Goal: Information Seeking & Learning: Learn about a topic

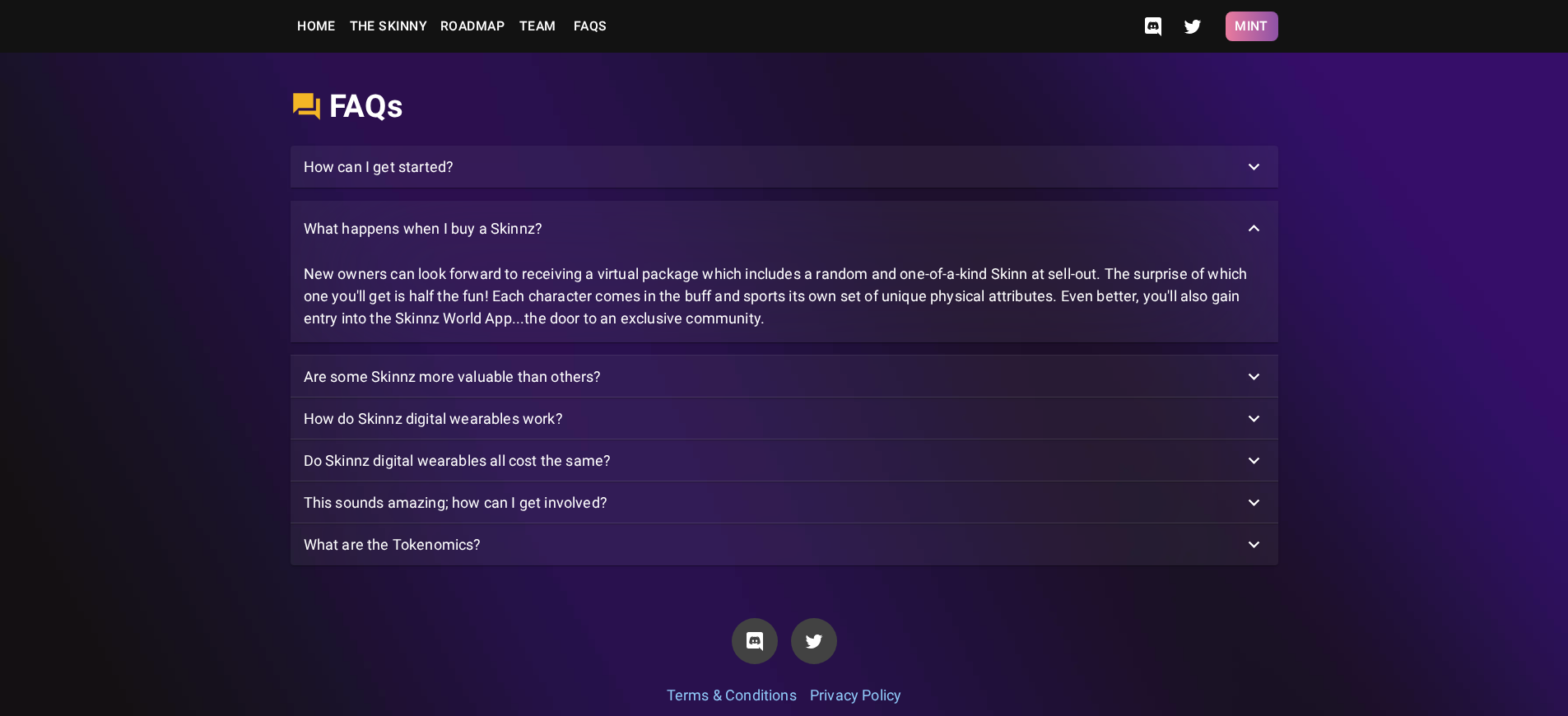
click at [1251, 27] on button "Mint" at bounding box center [1251, 26] width 52 height 29
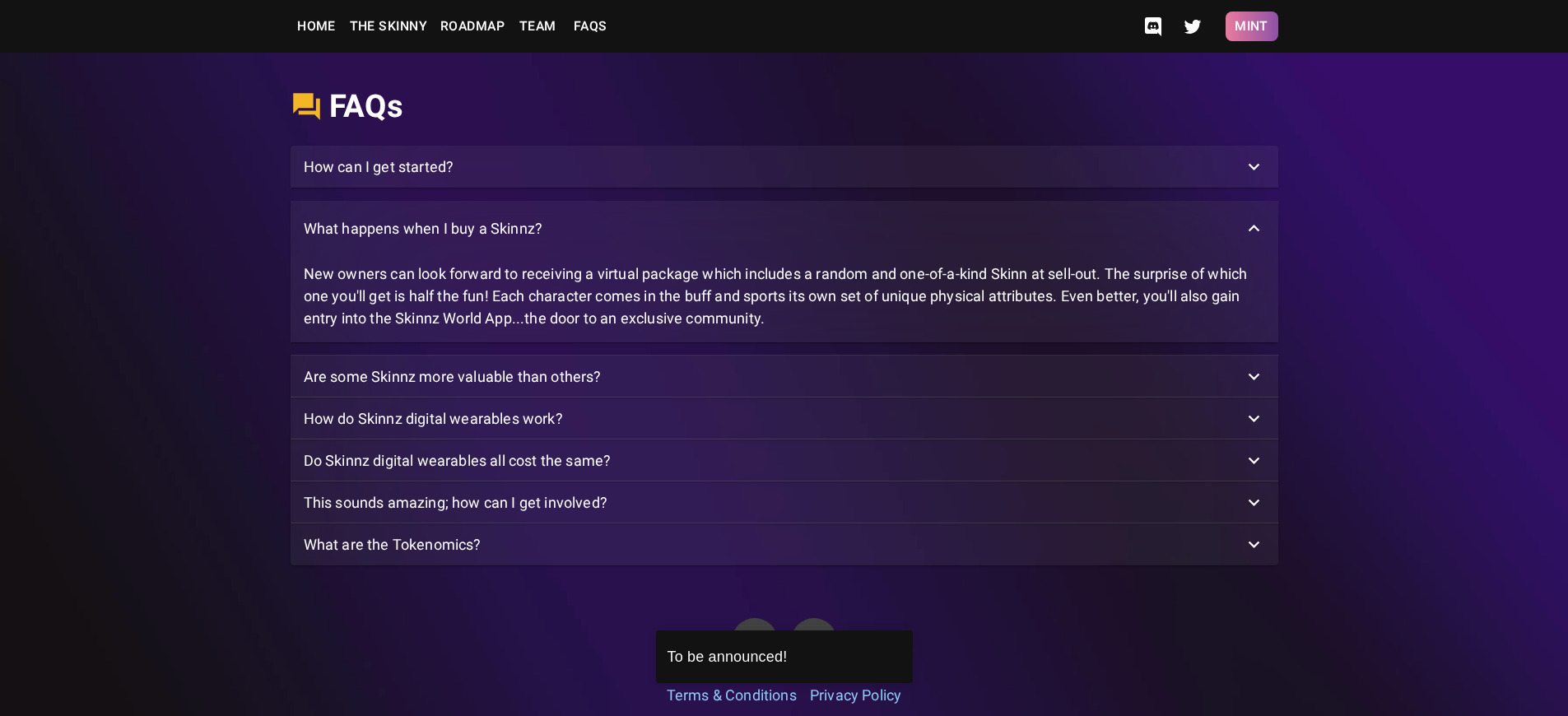
click at [1251, 27] on button "Mint" at bounding box center [1251, 26] width 52 height 29
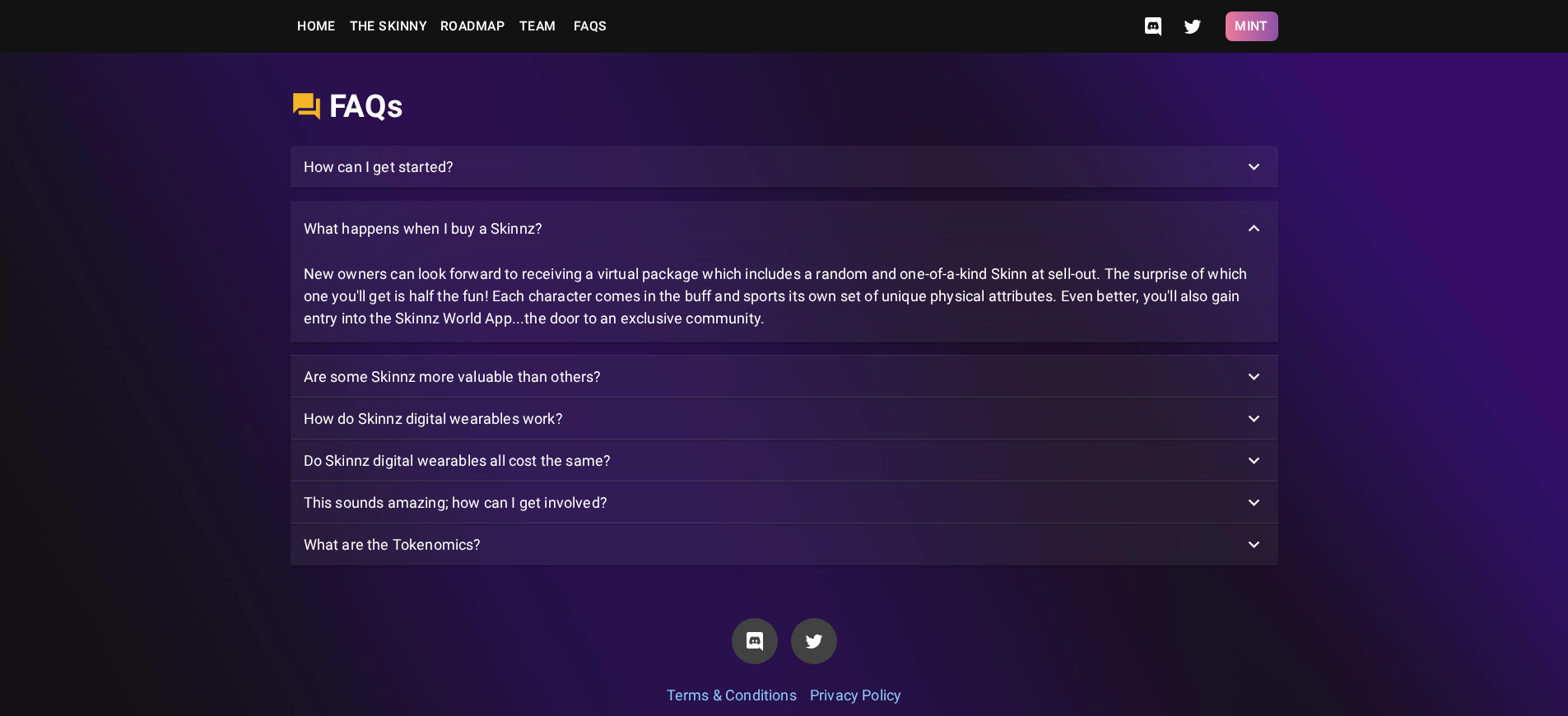
click at [1251, 27] on button "Mint" at bounding box center [1251, 26] width 52 height 29
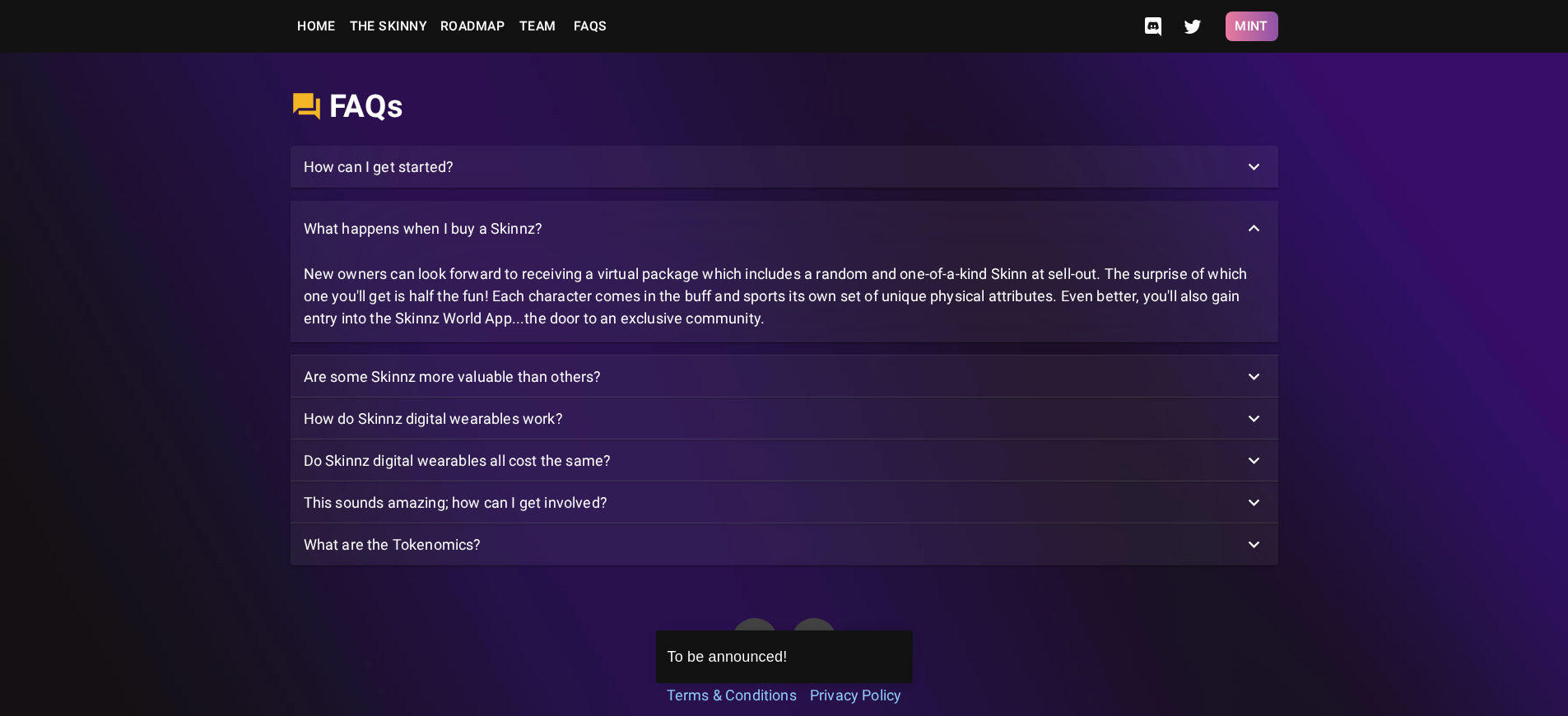
click at [1251, 27] on button "Mint" at bounding box center [1251, 26] width 52 height 29
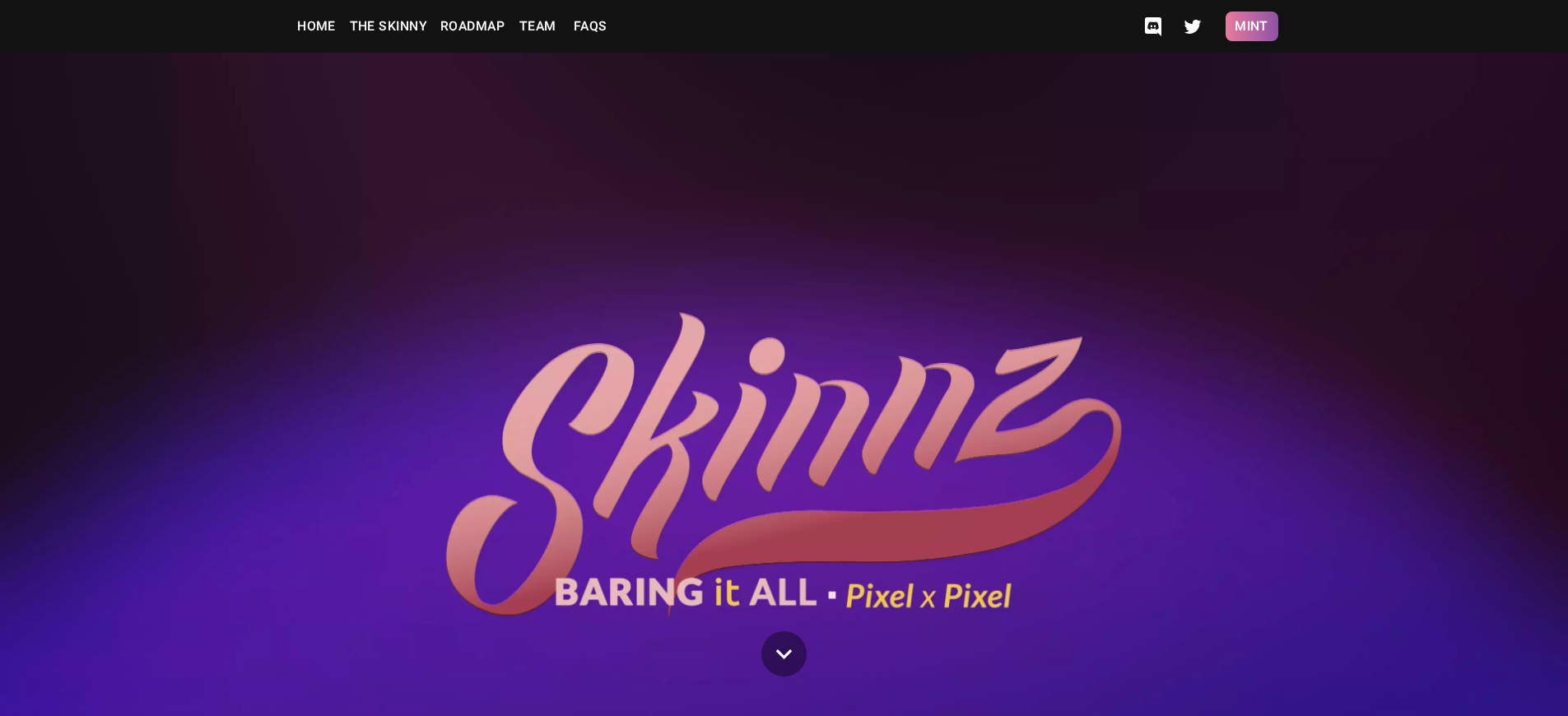
click at [1251, 27] on button "Mint" at bounding box center [1251, 26] width 52 height 29
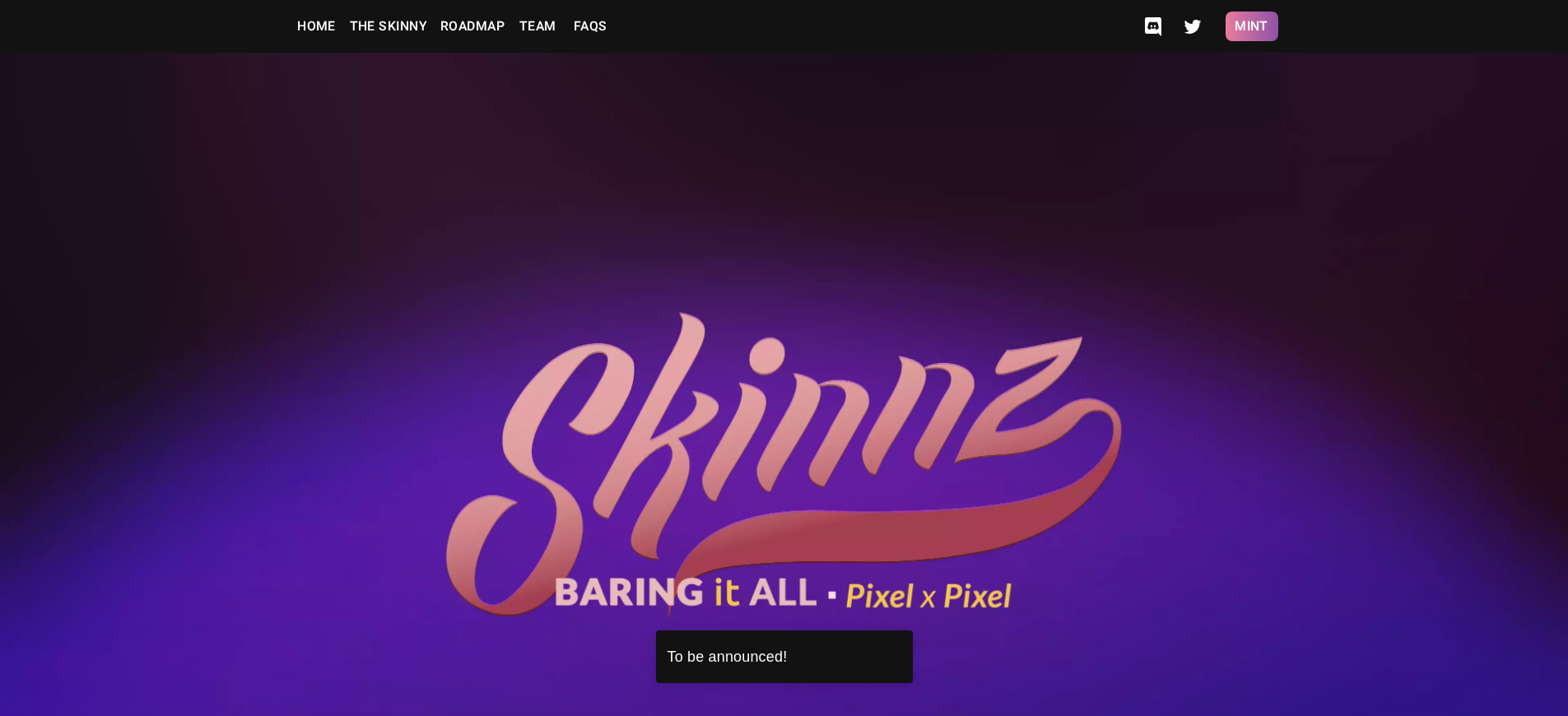
click at [1251, 27] on button "Mint" at bounding box center [1251, 26] width 52 height 29
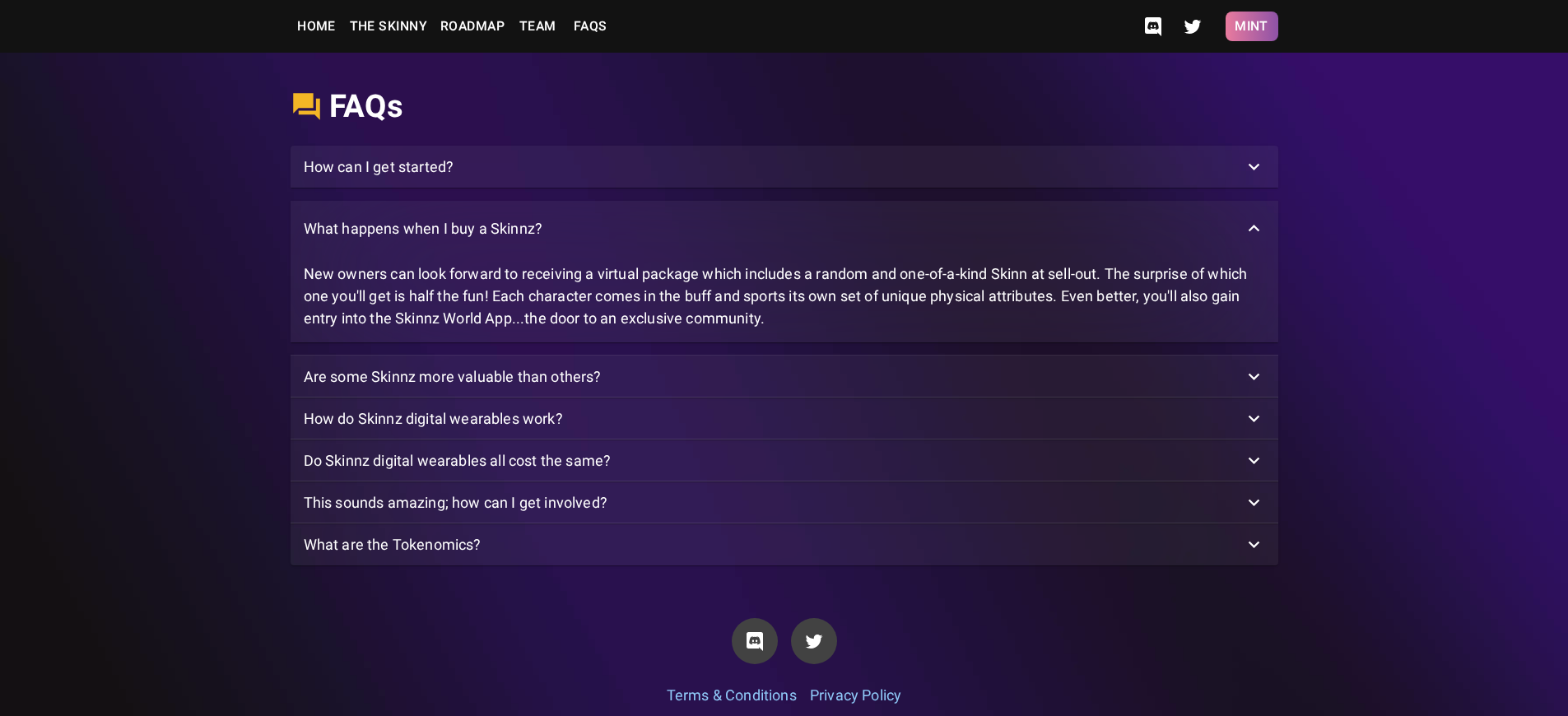
click at [1251, 27] on button "Mint" at bounding box center [1251, 26] width 52 height 29
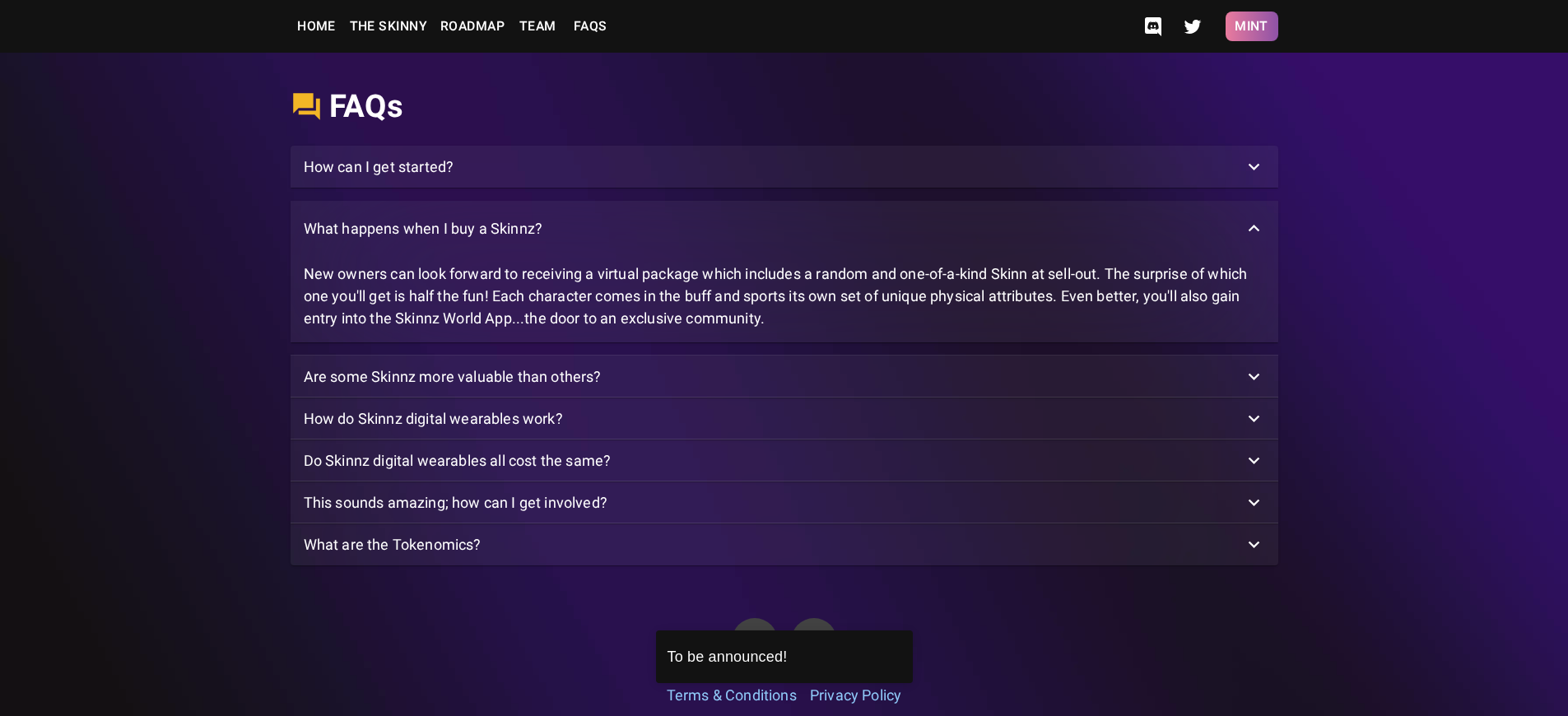
click at [1251, 27] on button "Mint" at bounding box center [1251, 26] width 52 height 29
click at [422, 240] on p "What happens when I buy a Skinnz?" at bounding box center [423, 229] width 240 height 22
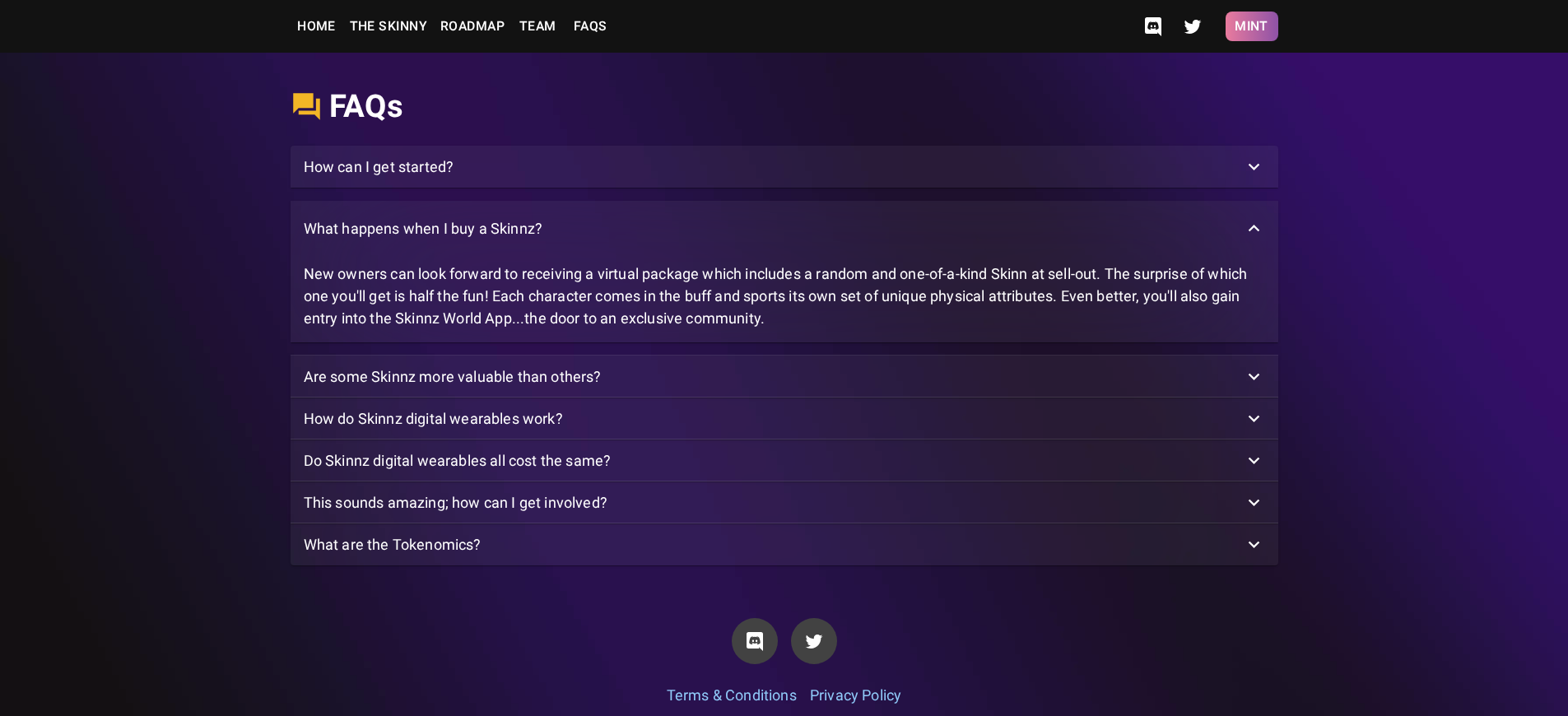
click at [1251, 27] on button "Mint" at bounding box center [1251, 26] width 52 height 29
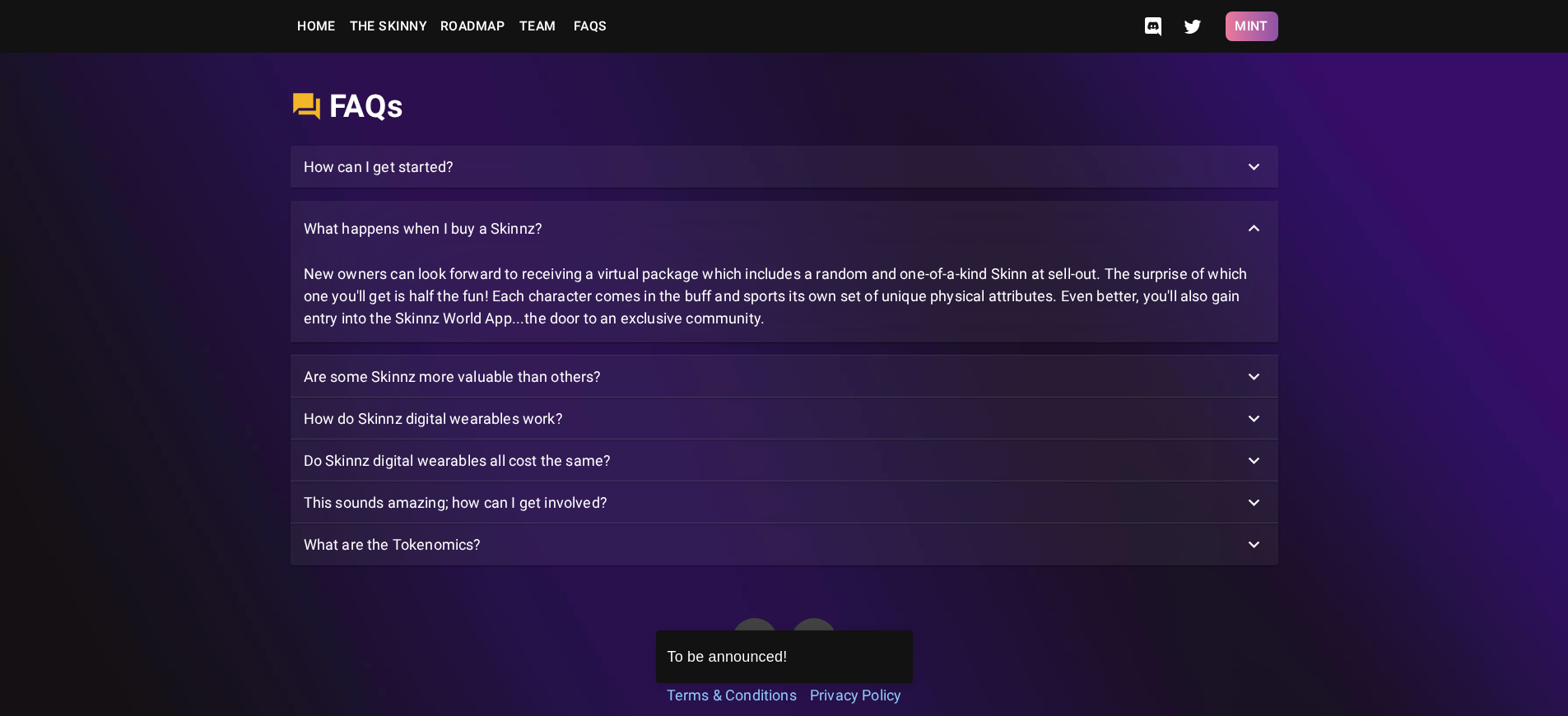
click at [1251, 27] on button "Mint" at bounding box center [1251, 26] width 52 height 29
click at [422, 240] on p "What happens when I buy a Skinnz?" at bounding box center [423, 229] width 240 height 22
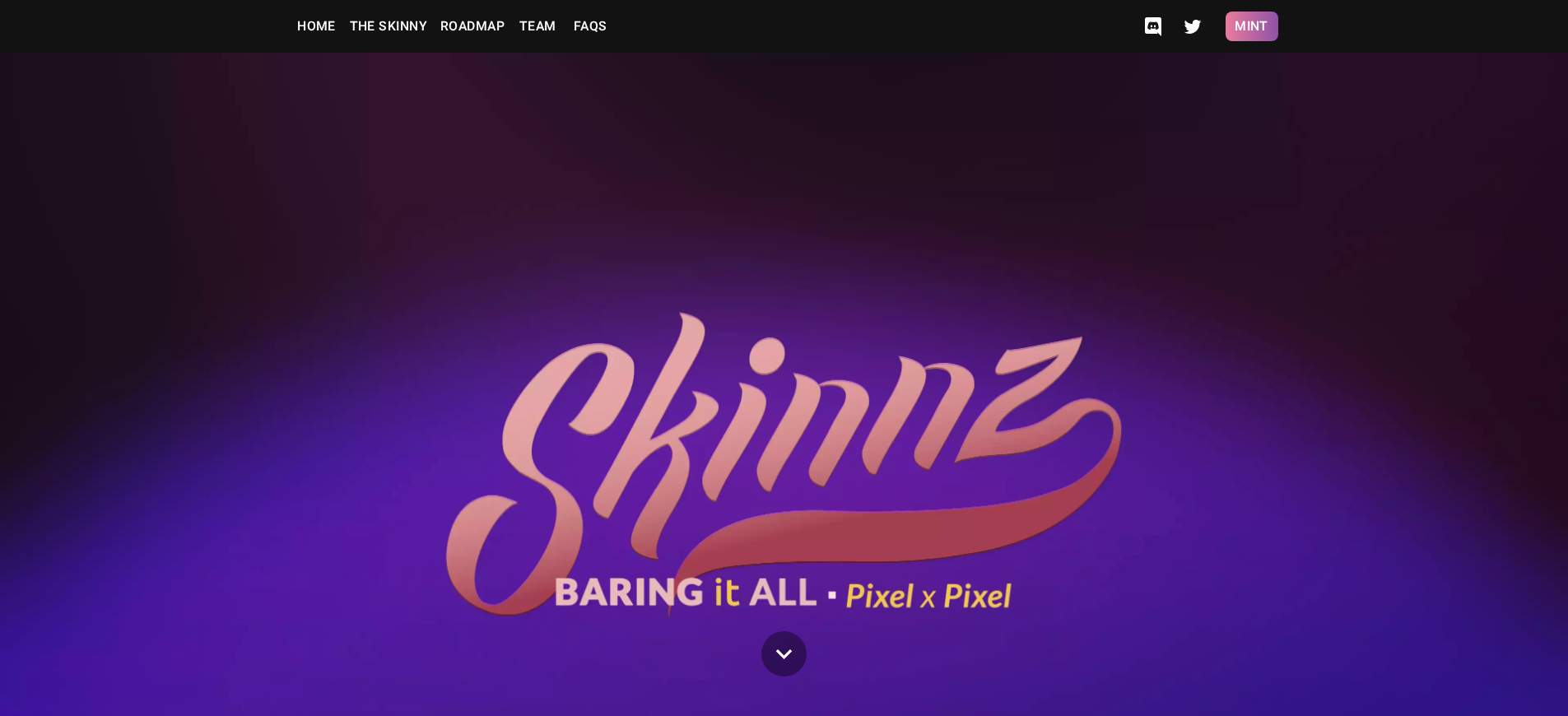
click at [1251, 27] on button "Mint" at bounding box center [1251, 26] width 52 height 29
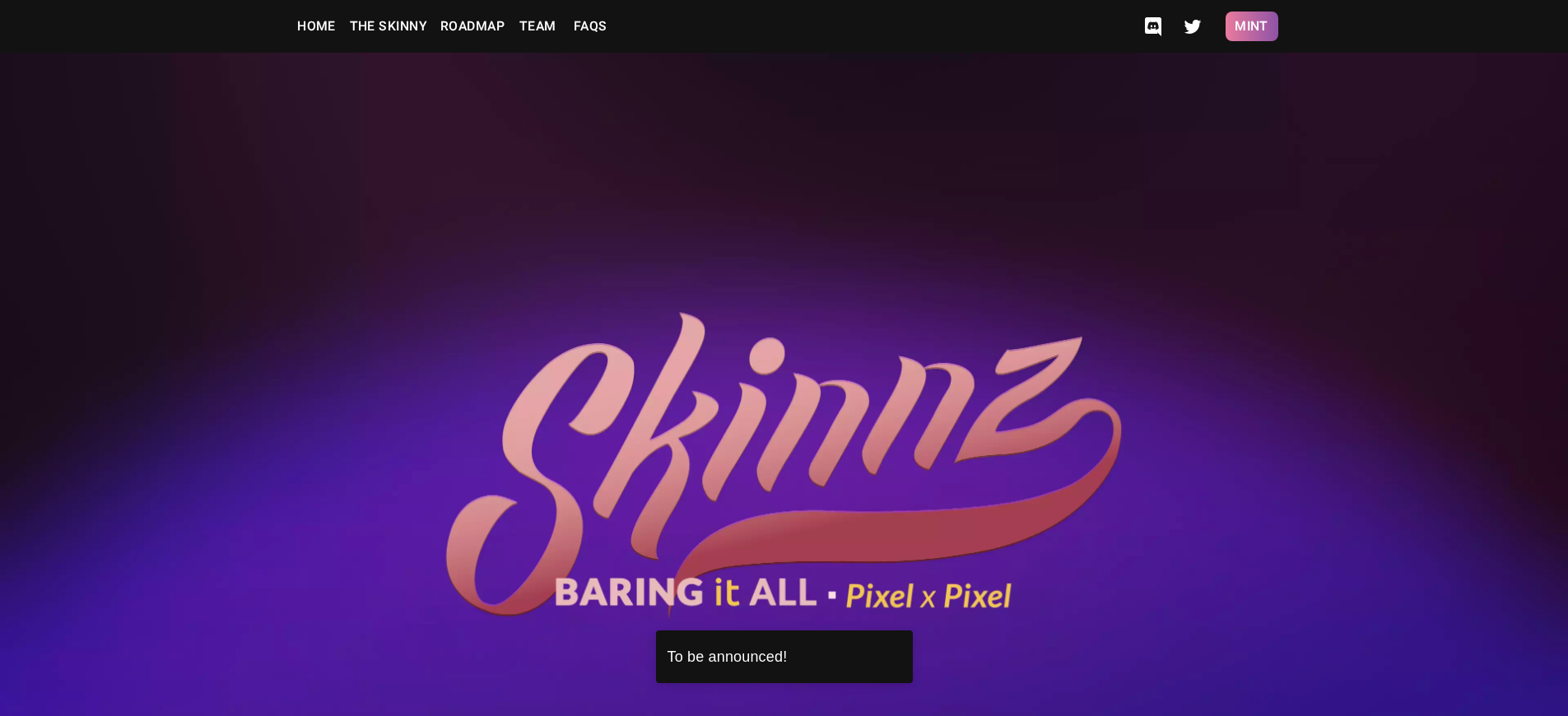
click at [1251, 27] on button "Mint" at bounding box center [1251, 26] width 52 height 29
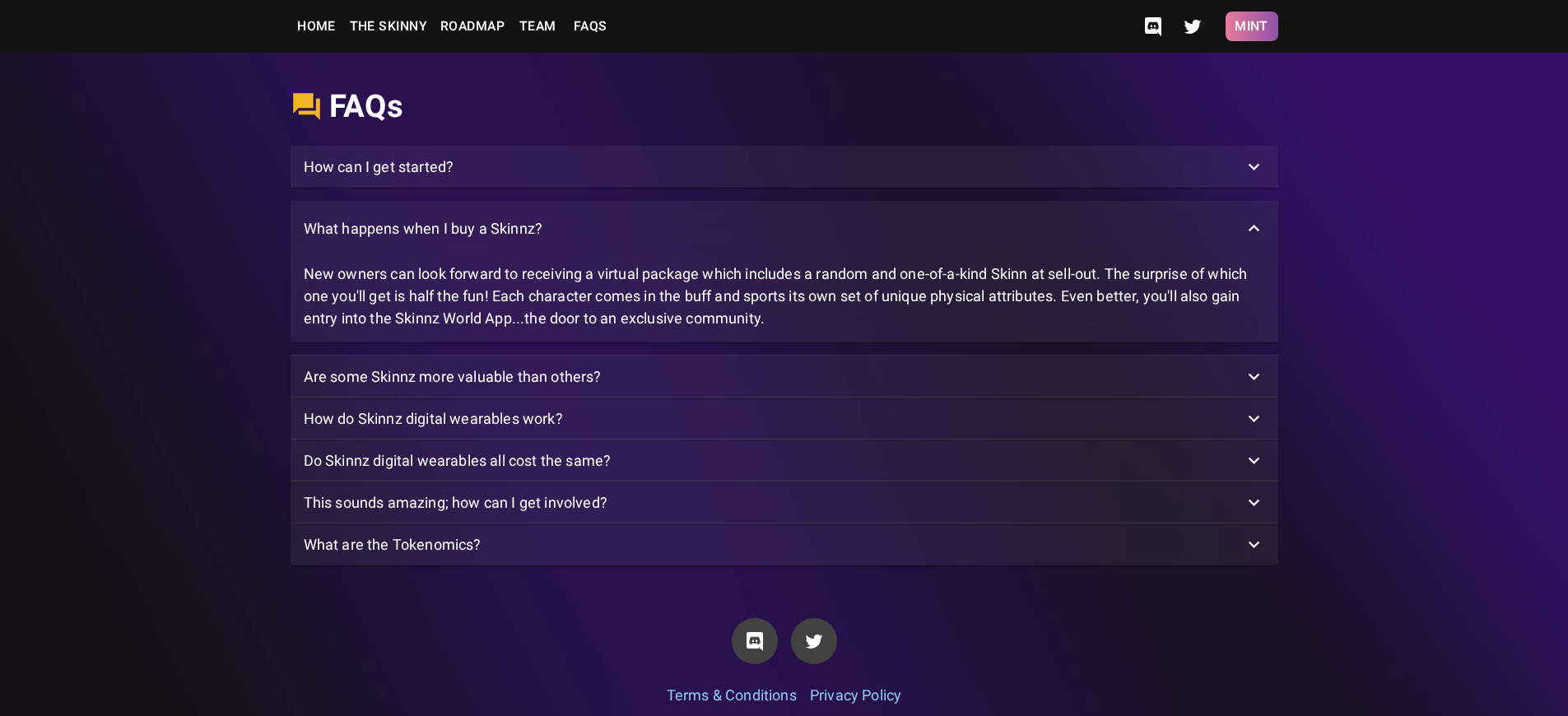
click at [1251, 27] on button "Mint" at bounding box center [1251, 26] width 52 height 29
click at [422, 240] on p "What happens when I buy a Skinnz?" at bounding box center [423, 229] width 240 height 22
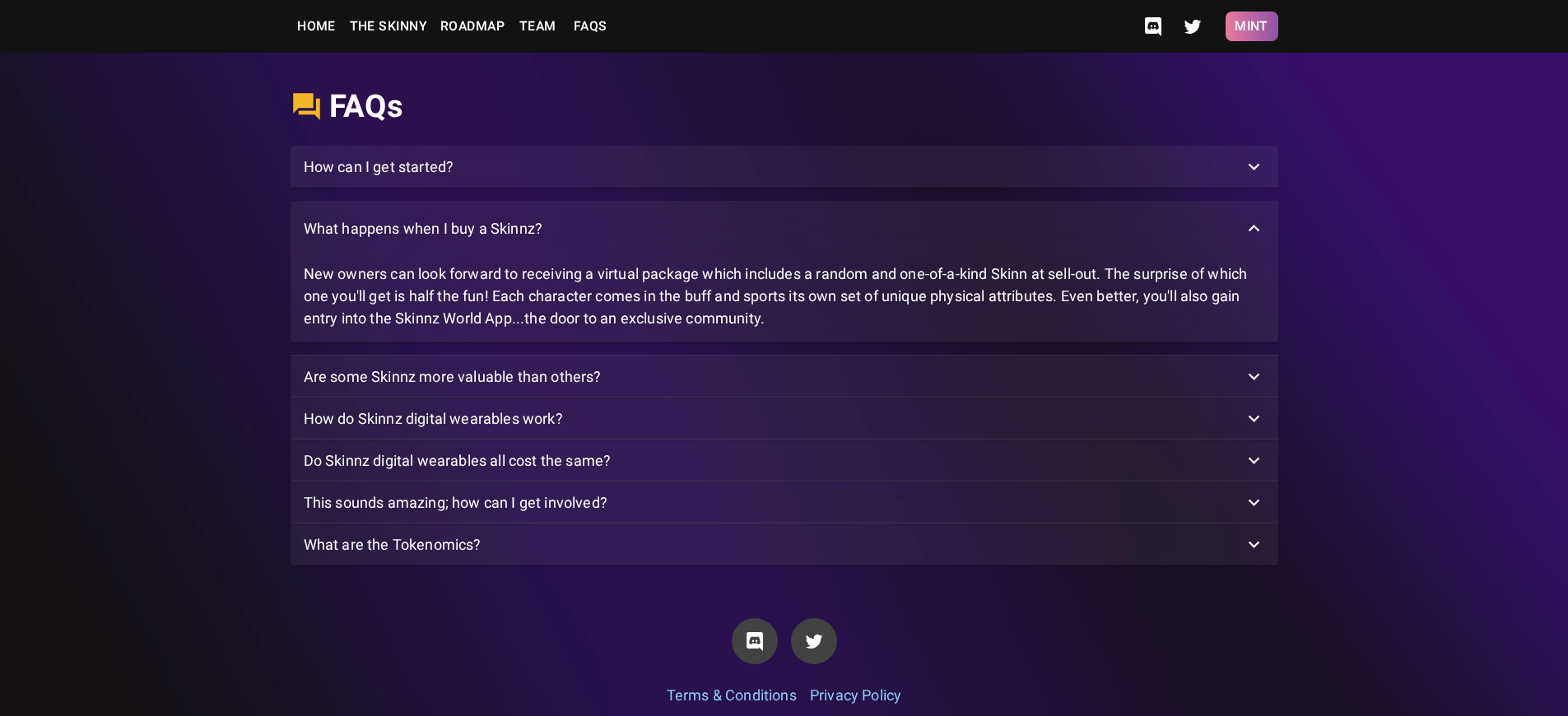
click at [1251, 27] on button "Mint" at bounding box center [1251, 26] width 52 height 29
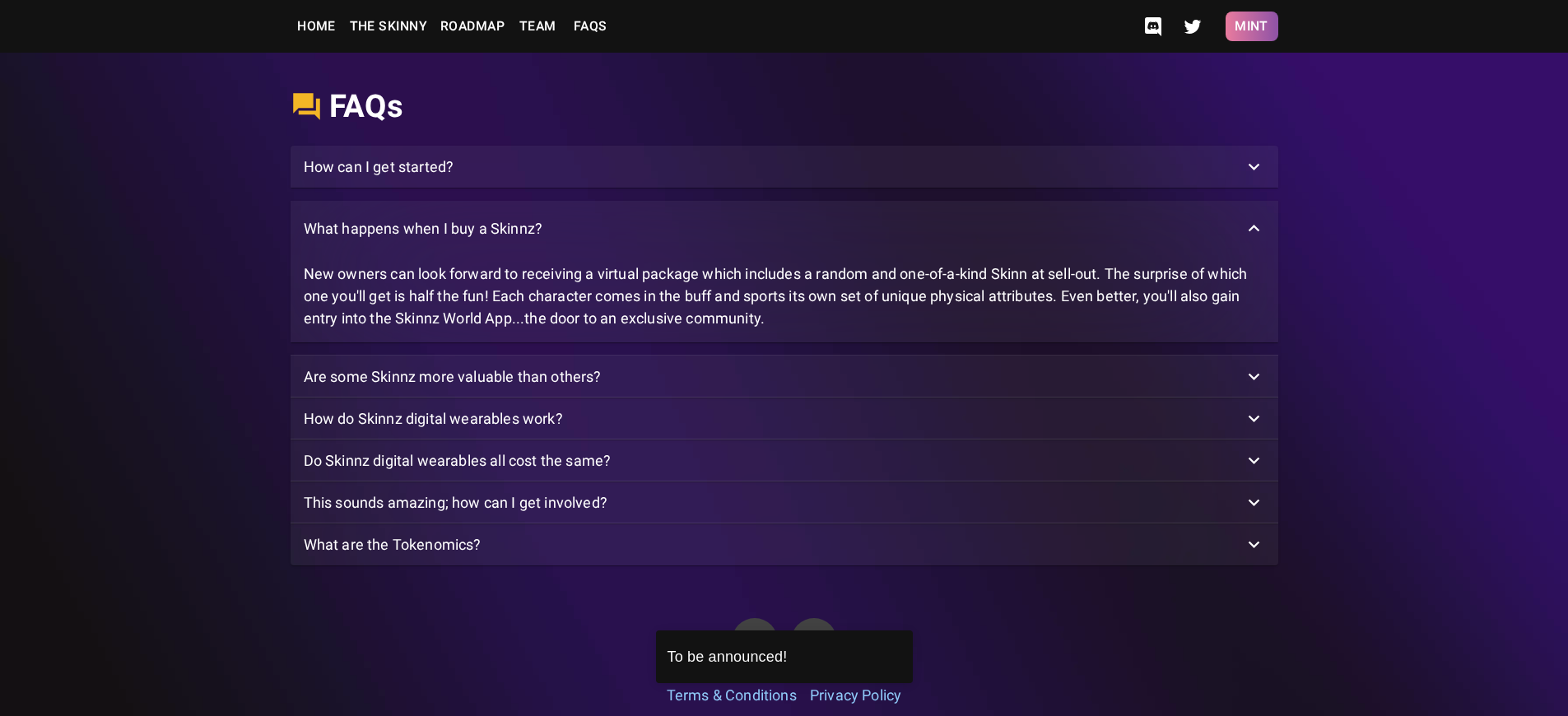
click at [1251, 27] on button "Mint" at bounding box center [1251, 26] width 52 height 29
click at [422, 240] on p "What happens when I buy a Skinnz?" at bounding box center [423, 229] width 240 height 22
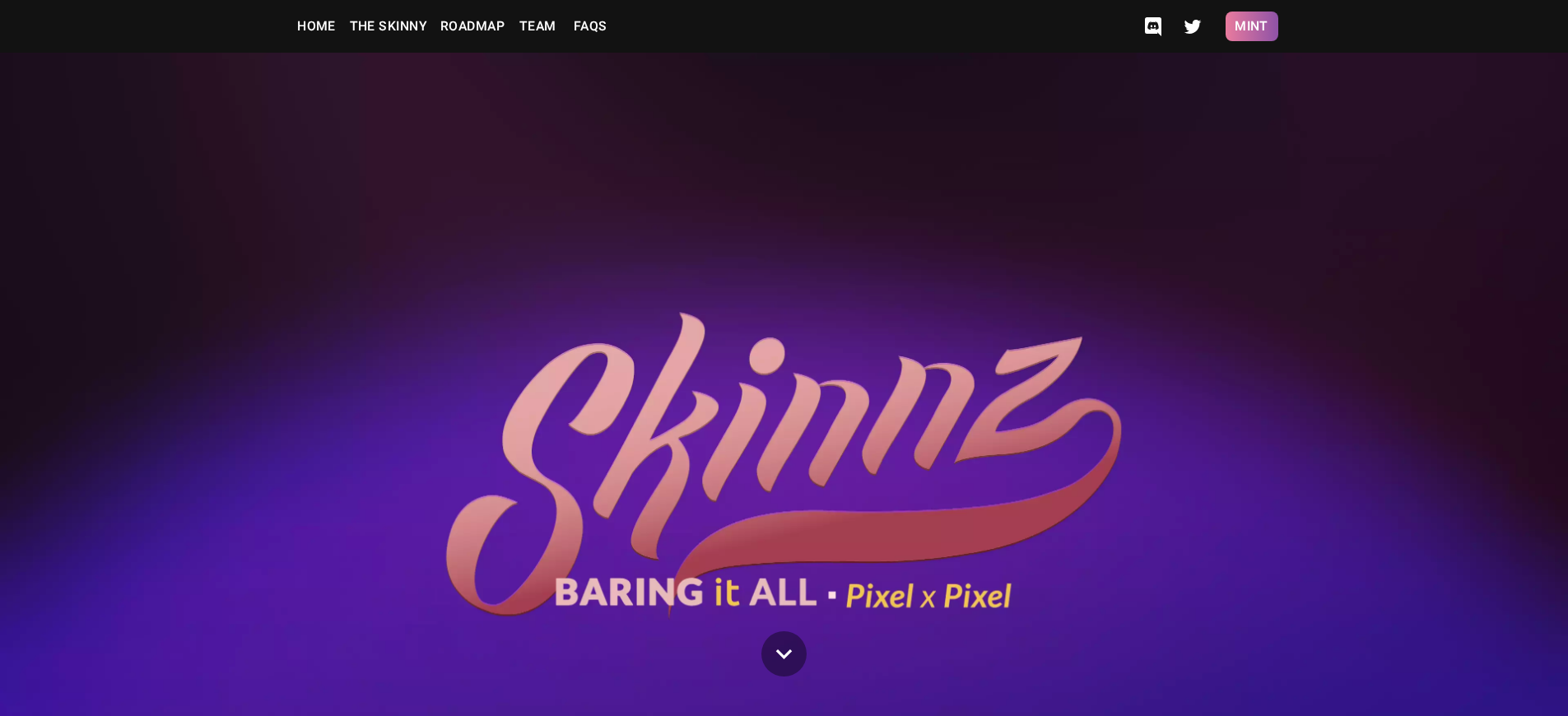
click at [1251, 27] on button "Mint" at bounding box center [1251, 26] width 52 height 29
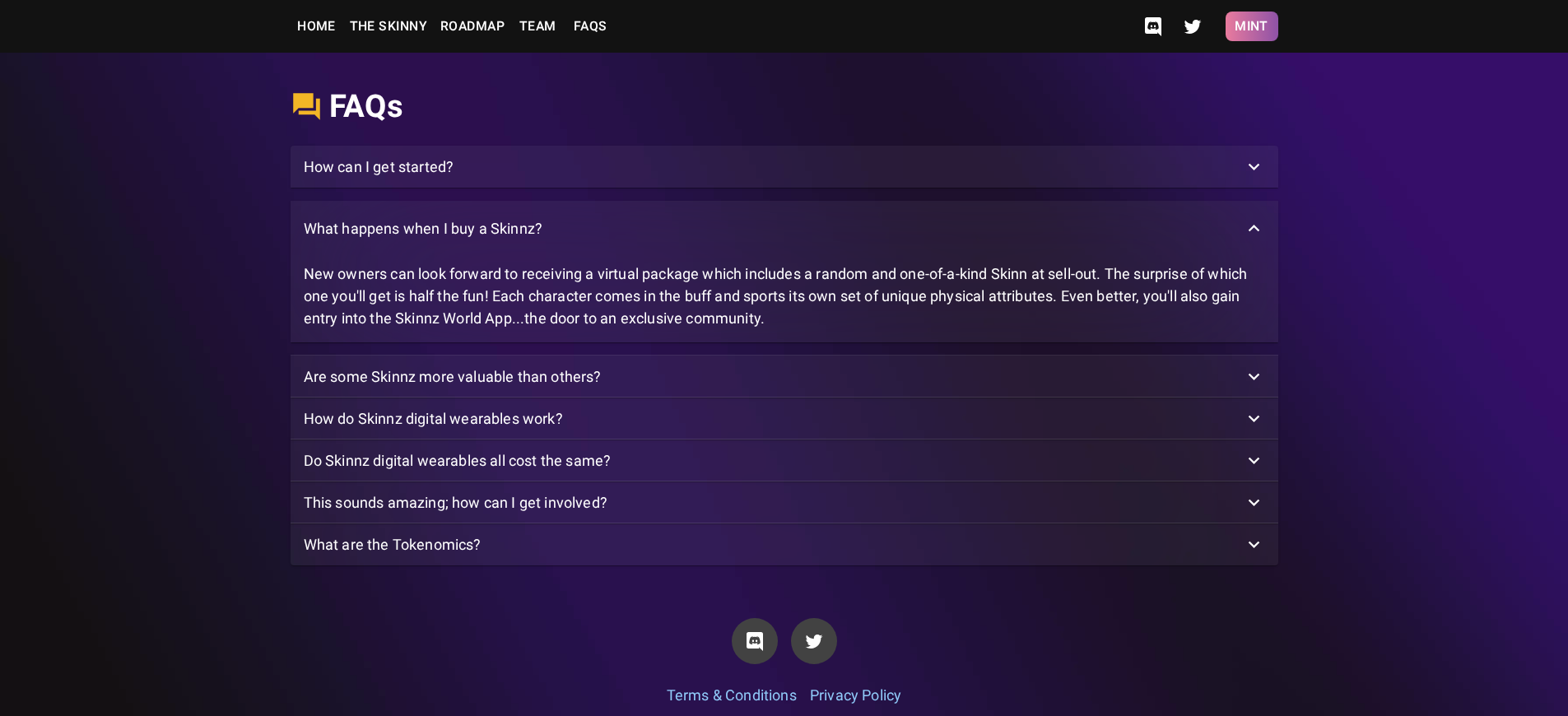
click at [1251, 27] on button "Mint" at bounding box center [1251, 26] width 52 height 29
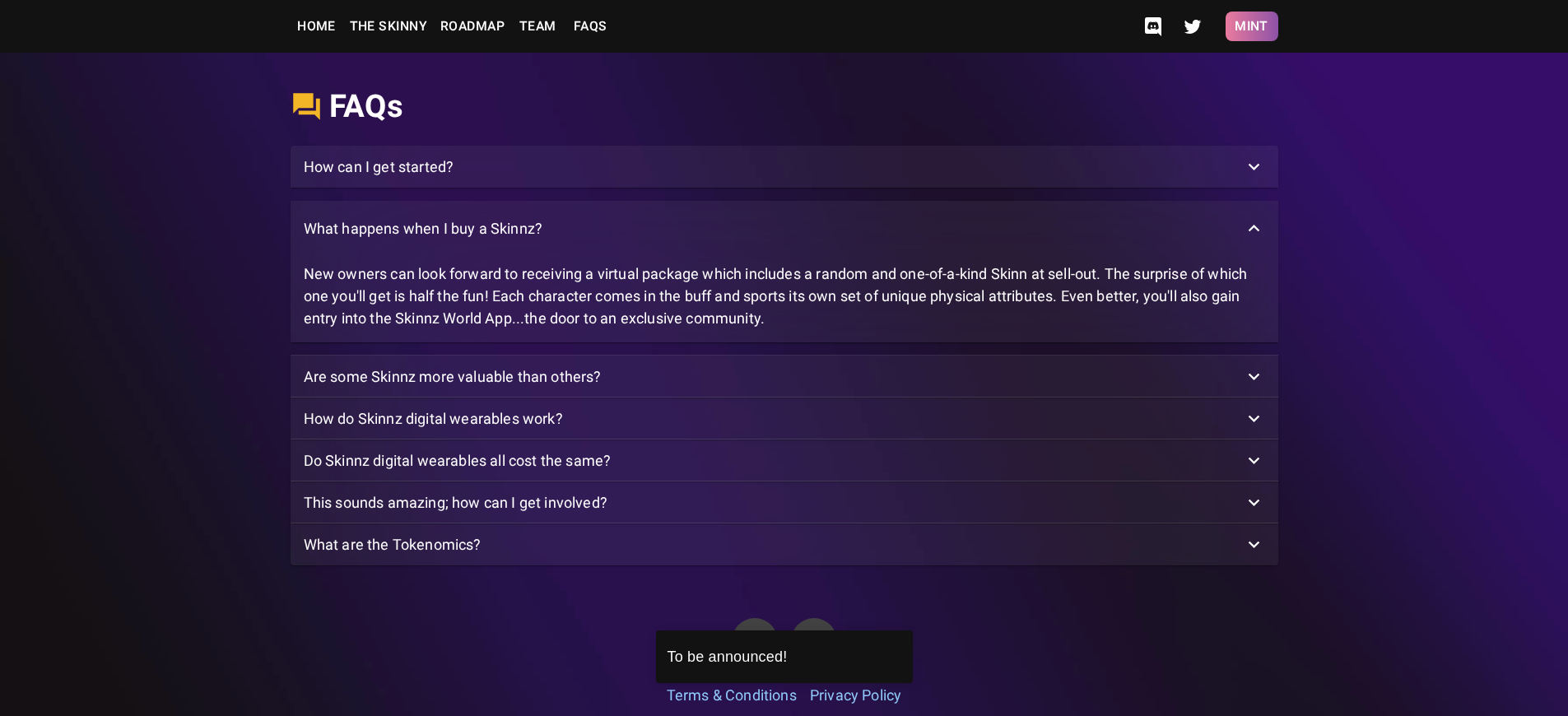
click at [1251, 27] on button "Mint" at bounding box center [1251, 26] width 52 height 29
click at [378, 178] on p "How can I get started?" at bounding box center [378, 167] width 150 height 22
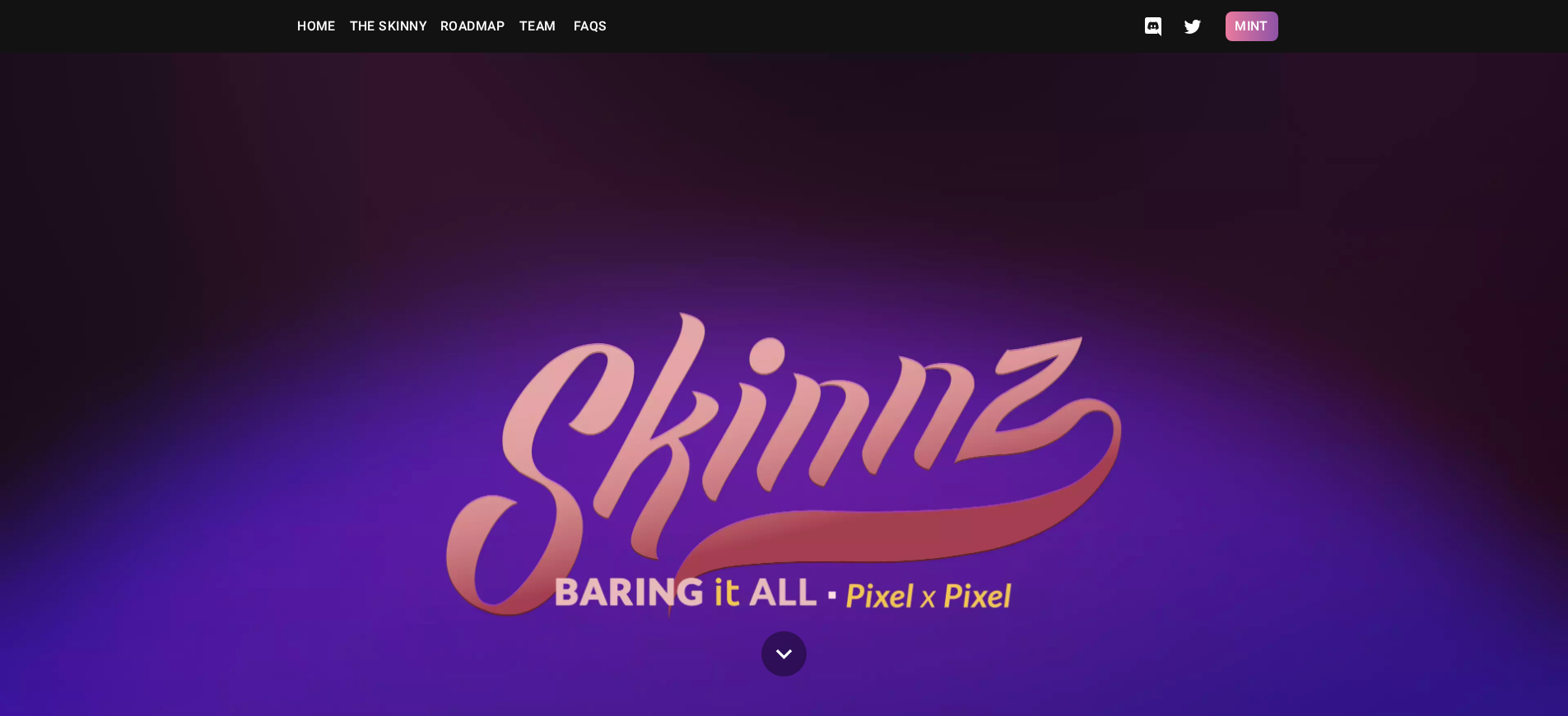
click at [1251, 27] on button "Mint" at bounding box center [1251, 26] width 52 height 29
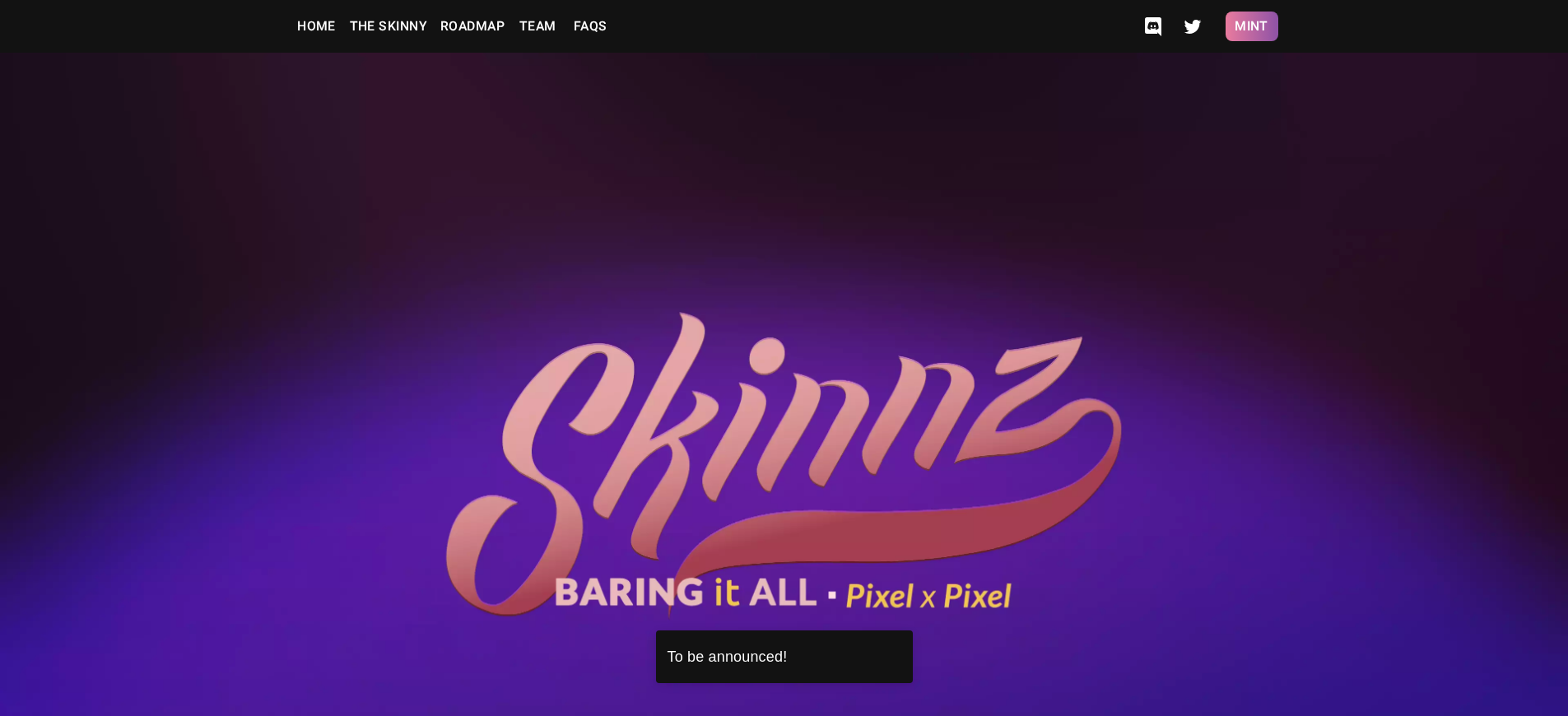
scroll to position [4303, 0]
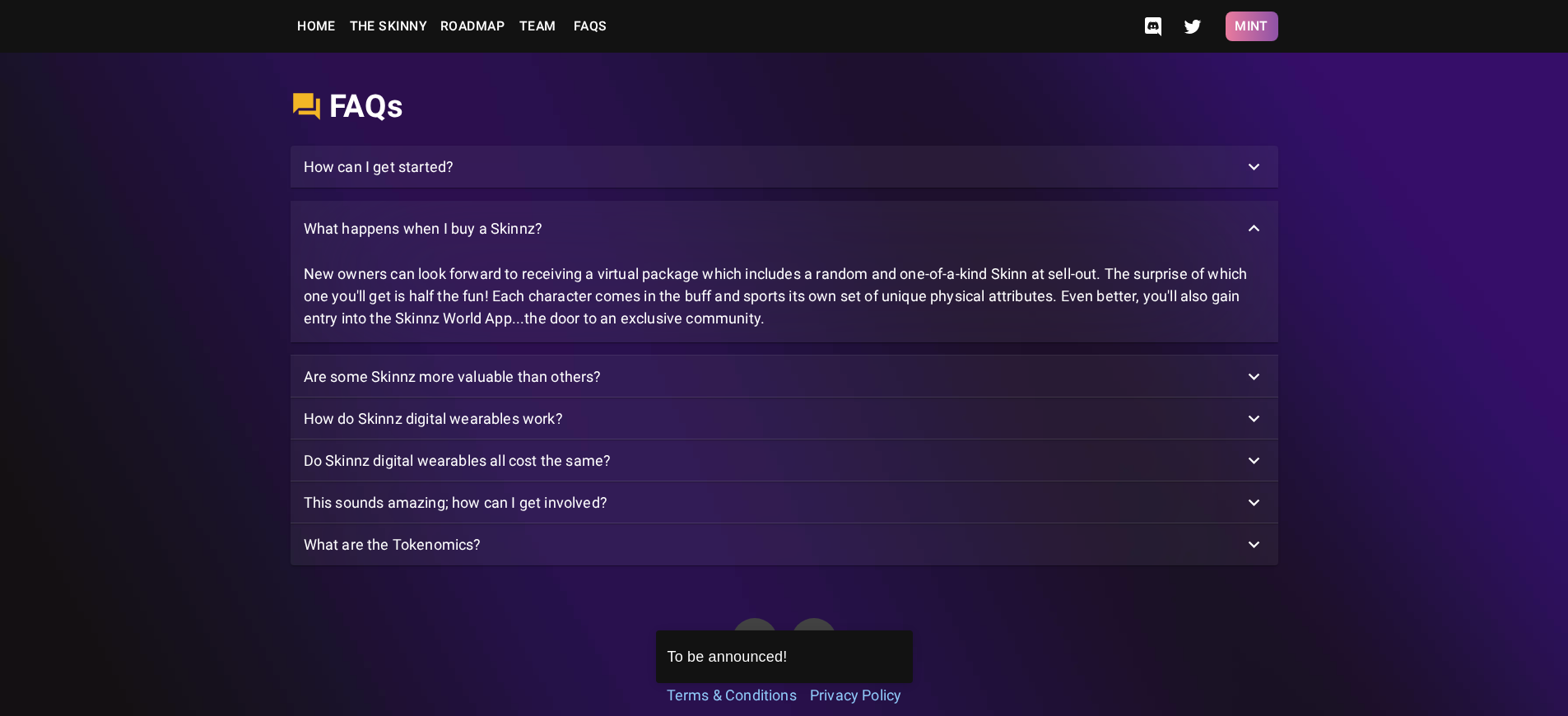
click at [1251, 27] on button "Mint" at bounding box center [1251, 26] width 52 height 29
click at [392, 555] on p "What are the Tokenomics?" at bounding box center [392, 544] width 178 height 22
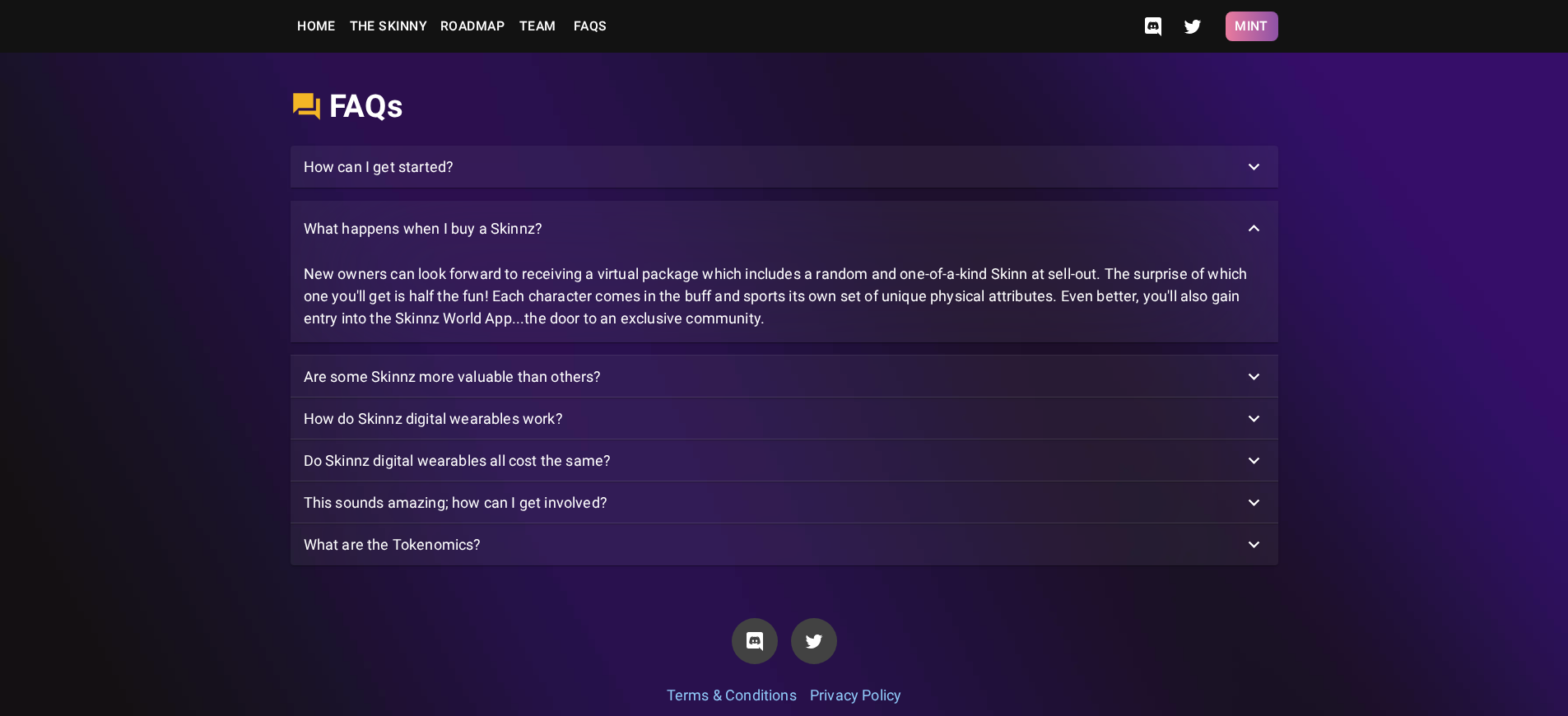
click at [1251, 27] on button "Mint" at bounding box center [1251, 26] width 52 height 29
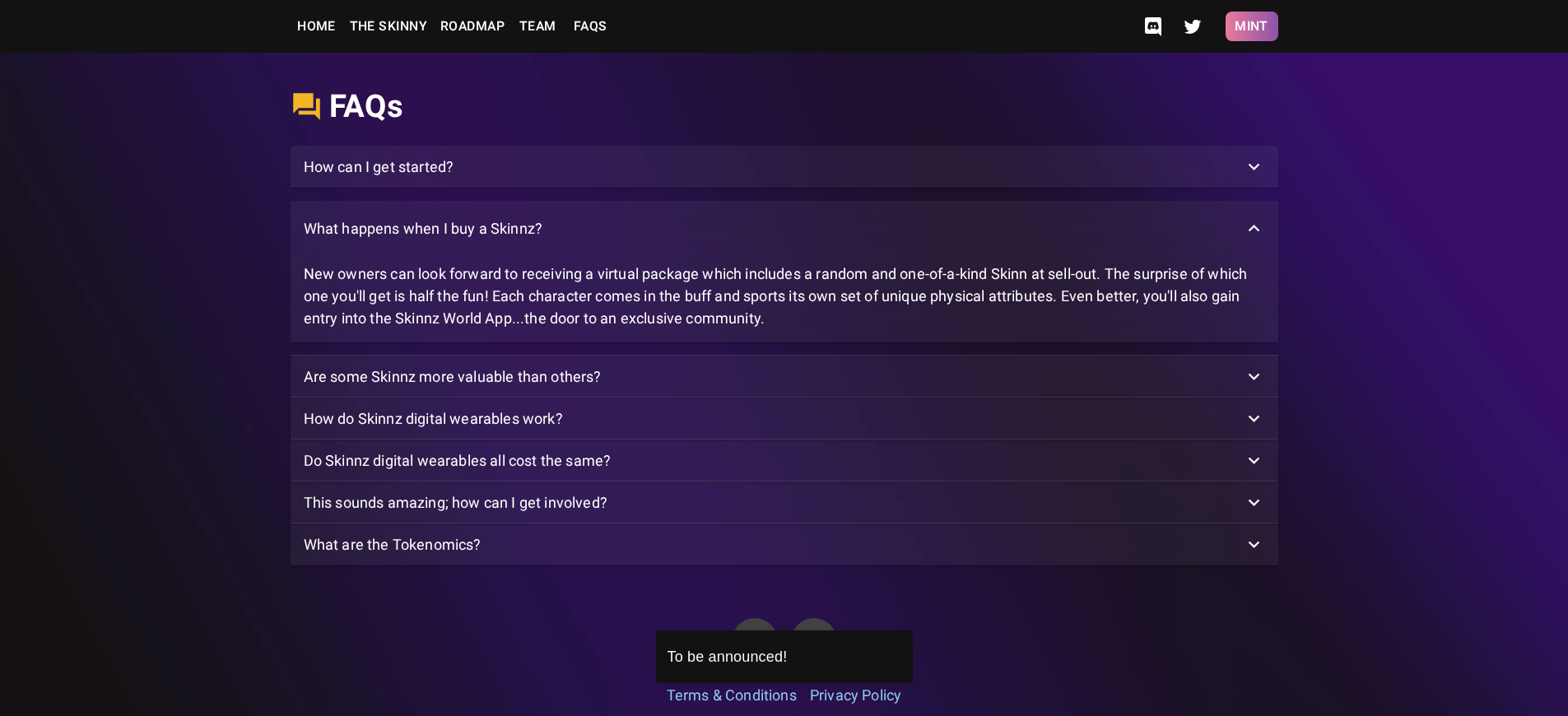
click at [1251, 27] on button "Mint" at bounding box center [1251, 26] width 52 height 29
click at [378, 178] on p "How can I get started?" at bounding box center [378, 167] width 150 height 22
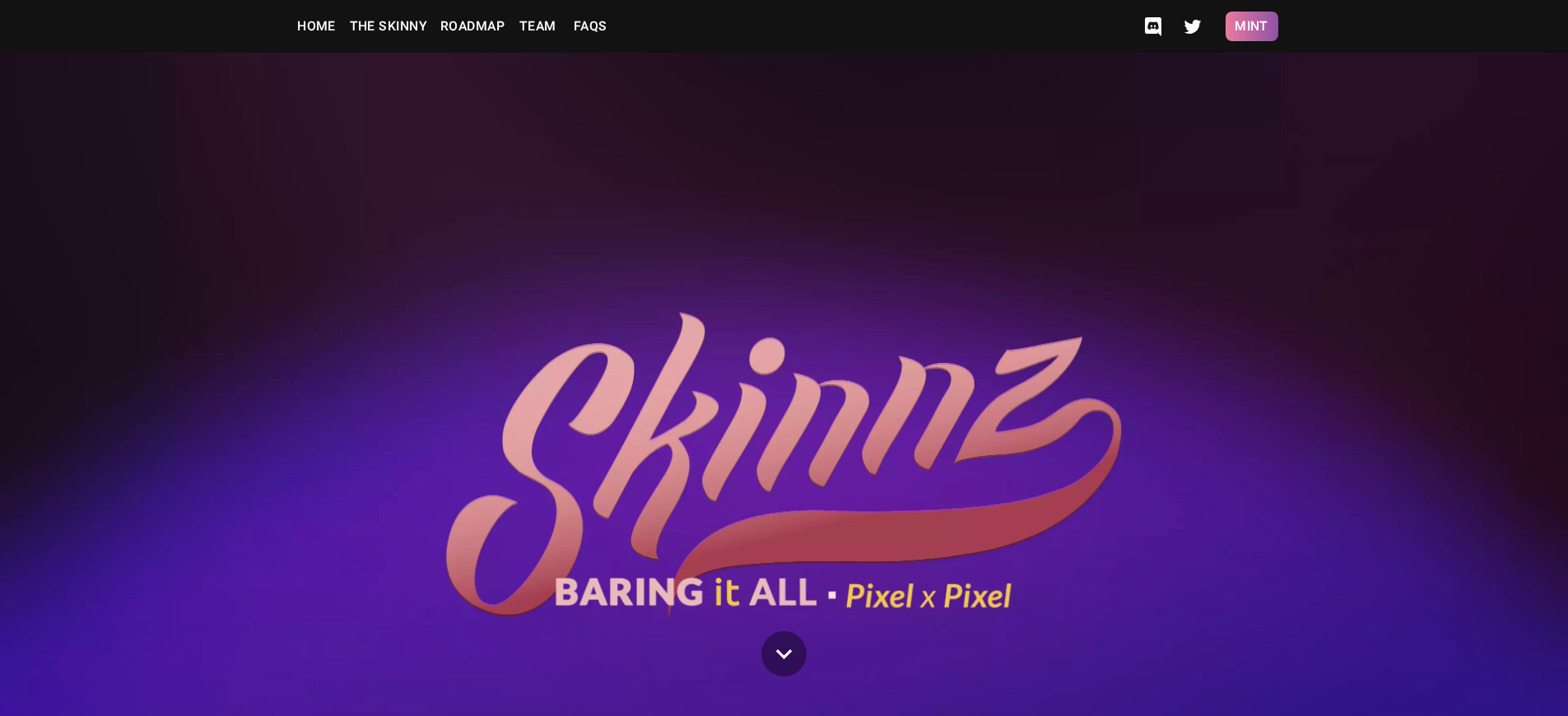
click at [1251, 27] on button "Mint" at bounding box center [1251, 26] width 52 height 29
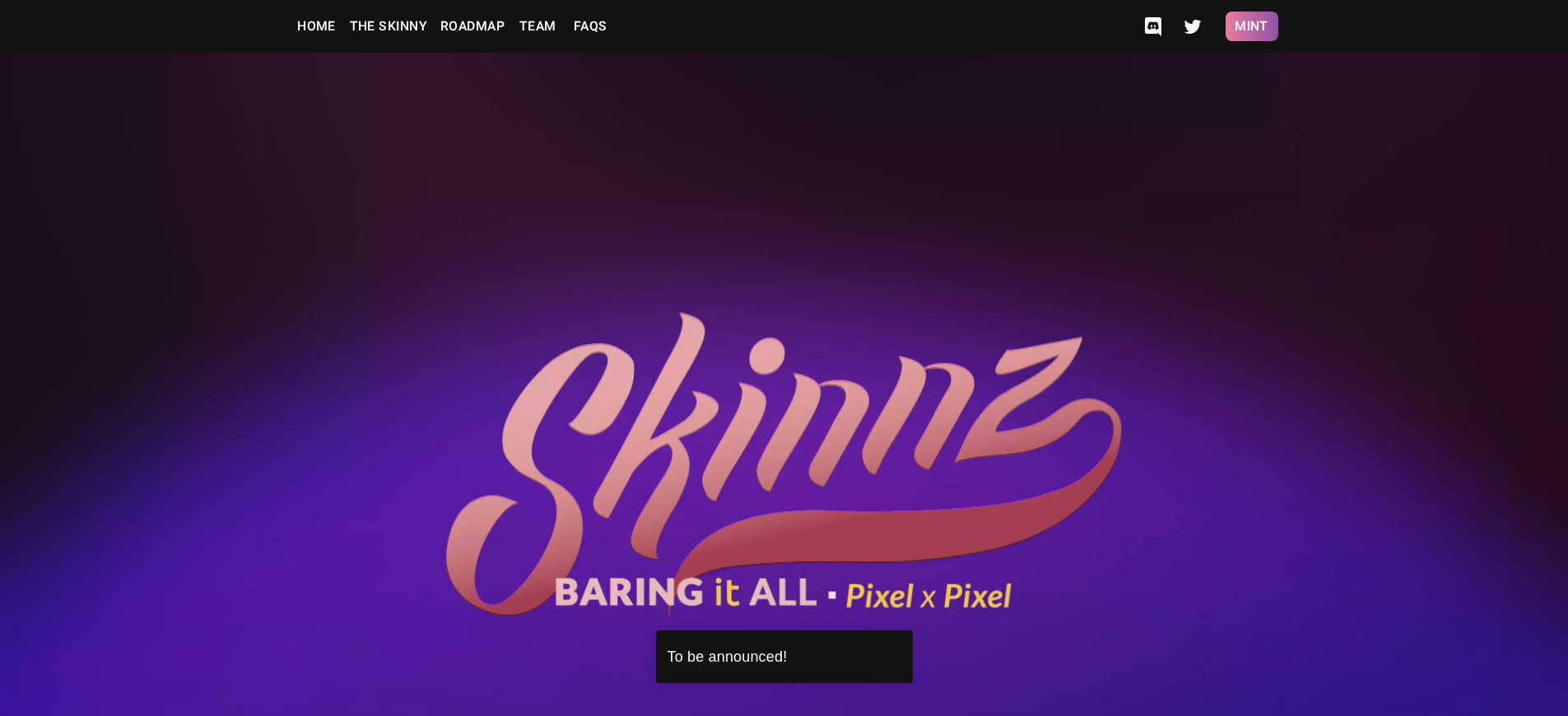
click at [1251, 27] on button "Mint" at bounding box center [1251, 26] width 52 height 29
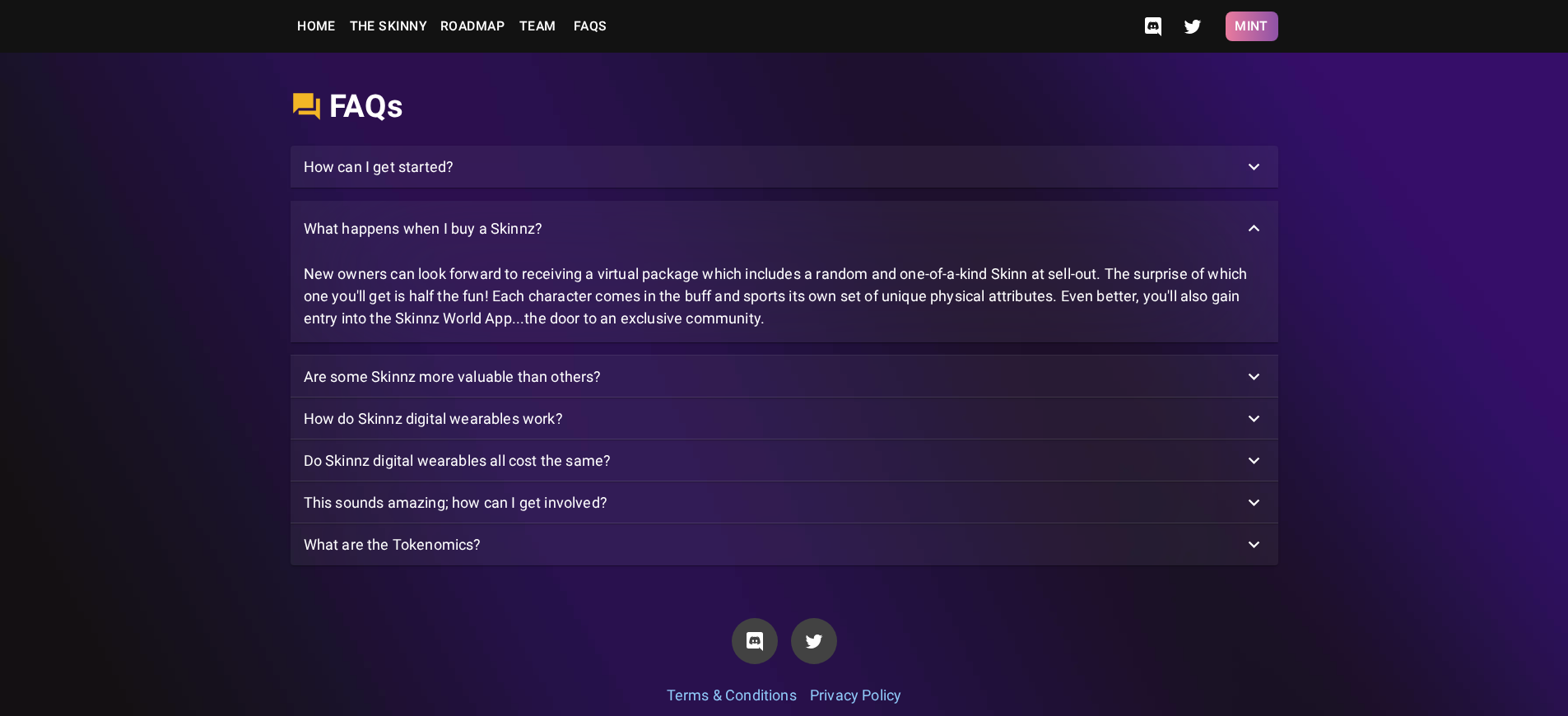
click at [1251, 27] on button "Mint" at bounding box center [1251, 26] width 52 height 29
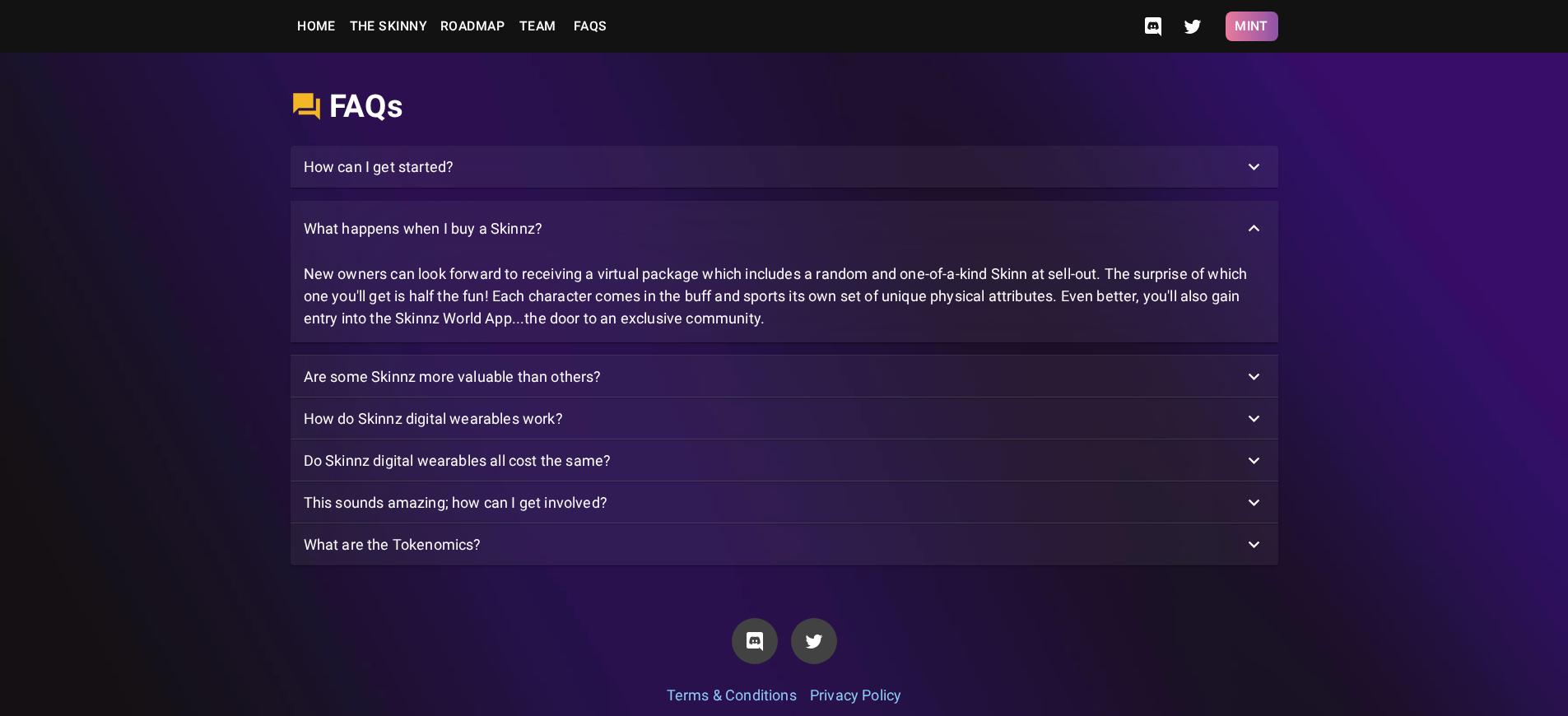
click at [1251, 27] on button "Mint" at bounding box center [1251, 26] width 52 height 29
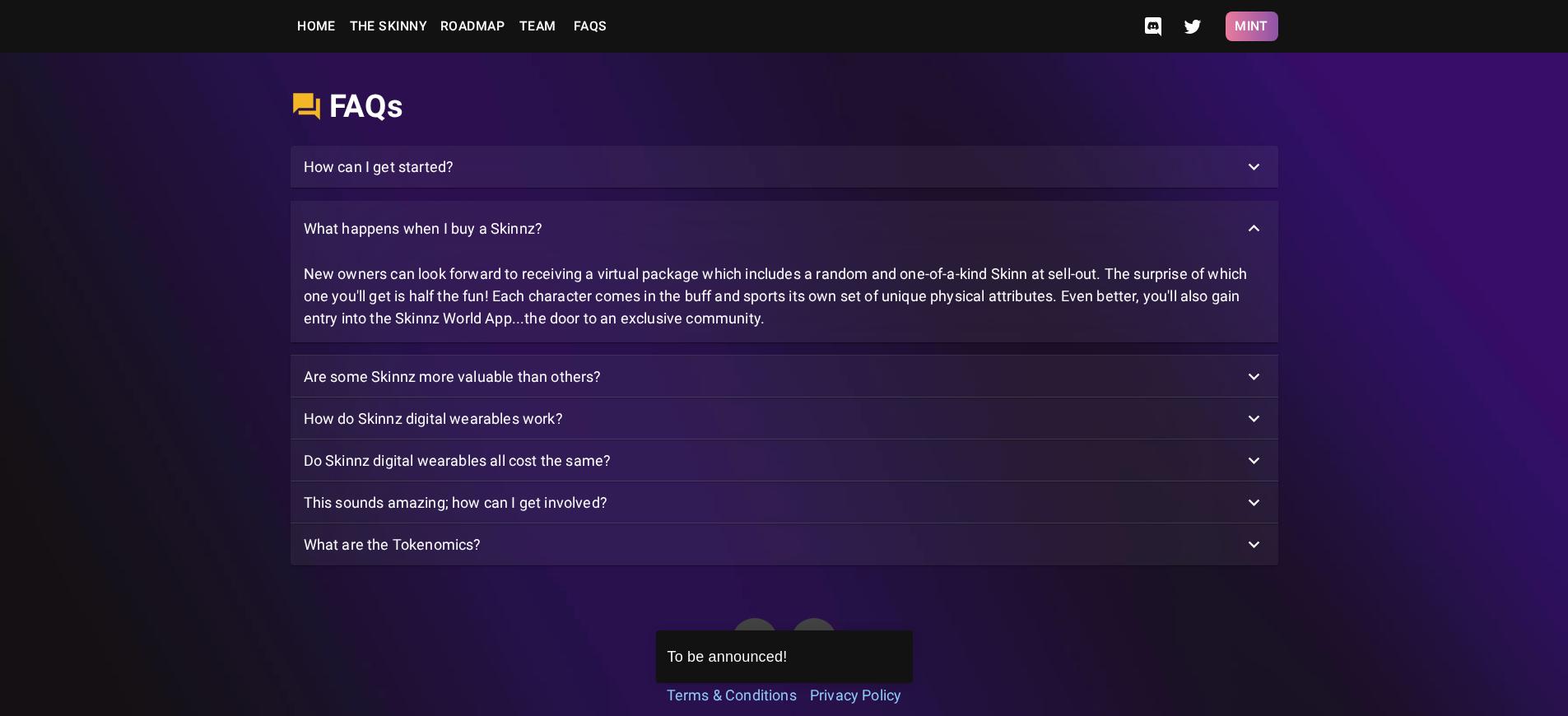
click at [1251, 27] on button "Mint" at bounding box center [1251, 26] width 52 height 29
click at [392, 555] on p "What are the Tokenomics?" at bounding box center [392, 544] width 178 height 22
